Goal: Find specific page/section: Find specific page/section

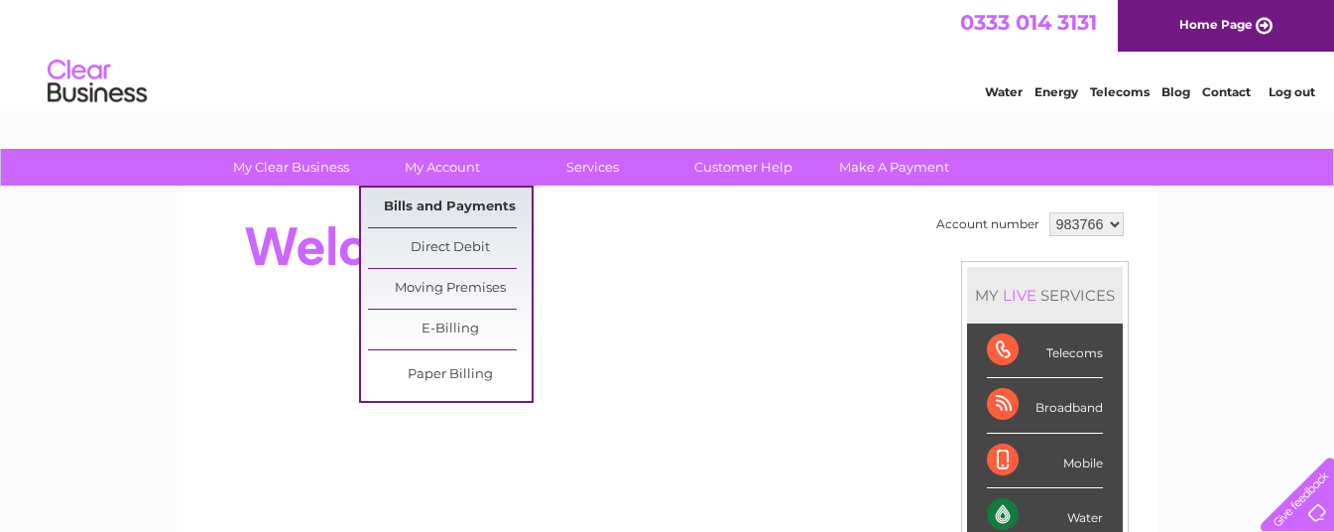
click at [484, 200] on link "Bills and Payments" at bounding box center [450, 208] width 164 height 40
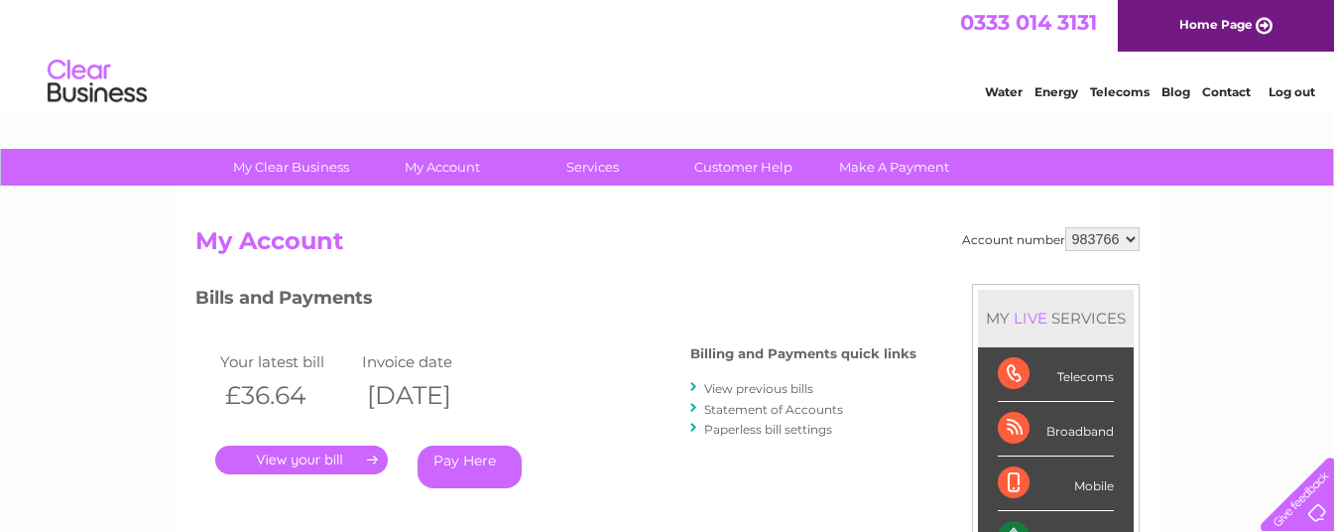
click at [308, 446] on link "." at bounding box center [301, 459] width 173 height 29
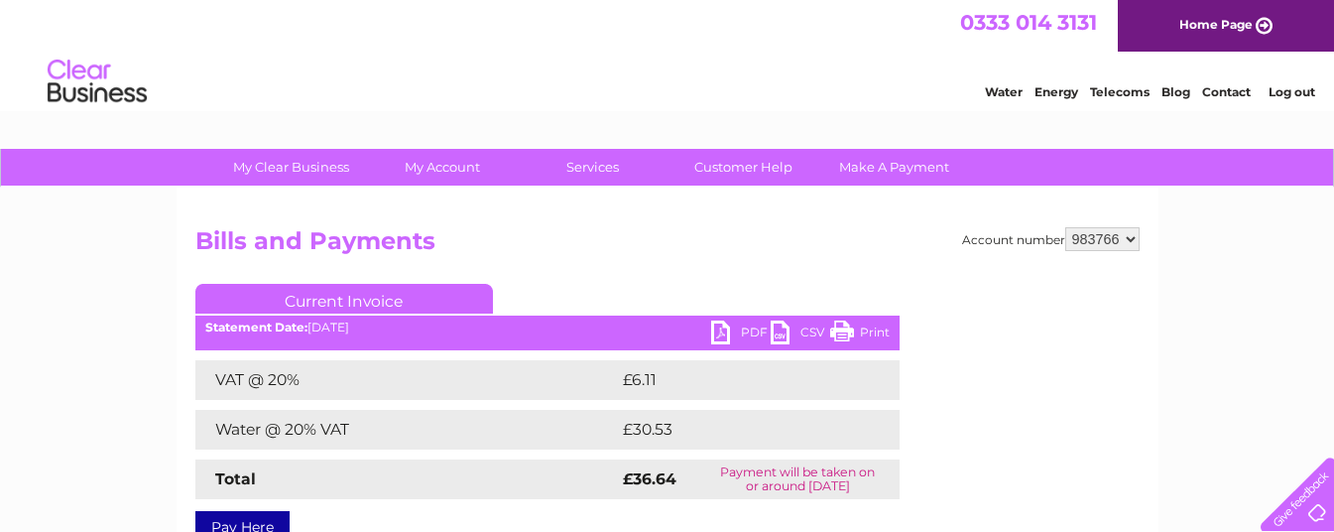
click at [842, 323] on link "Print" at bounding box center [860, 334] width 60 height 29
